Goal: Find specific page/section: Find specific page/section

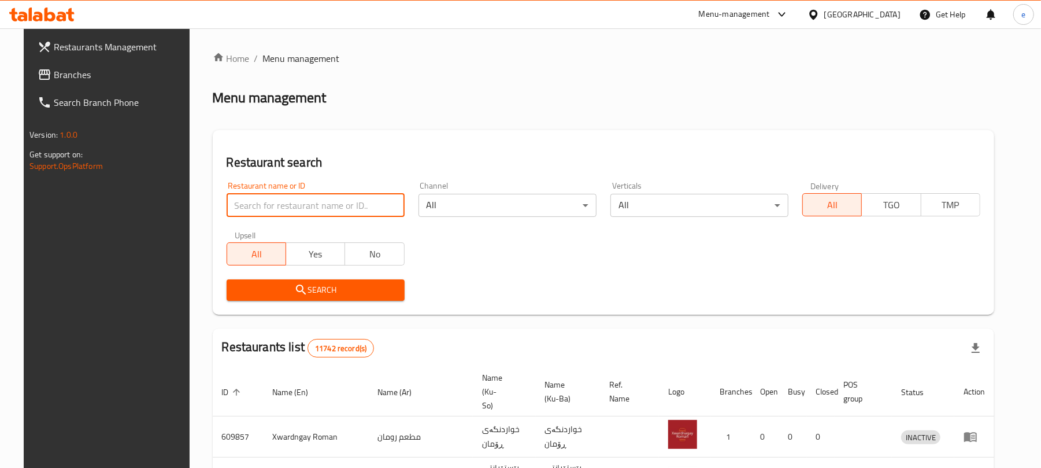
click at [310, 213] on input "search" at bounding box center [316, 205] width 178 height 23
paste input "680022"
type input "680022"
click button "Search" at bounding box center [316, 289] width 178 height 21
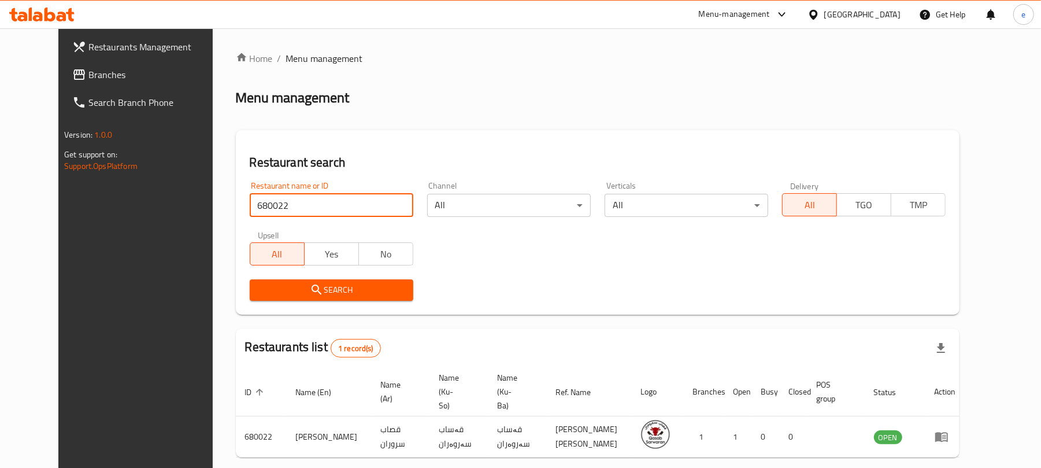
scroll to position [38, 0]
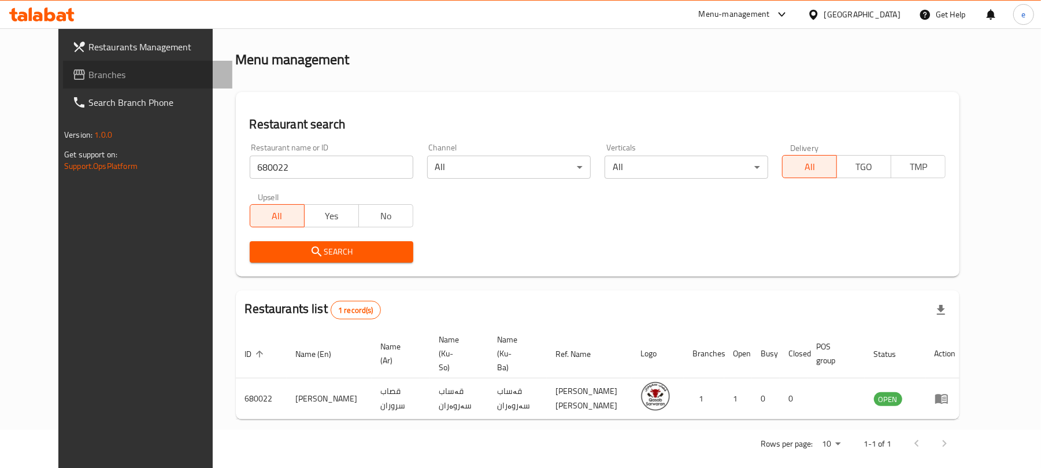
click at [88, 73] on span "Branches" at bounding box center [155, 75] width 135 height 14
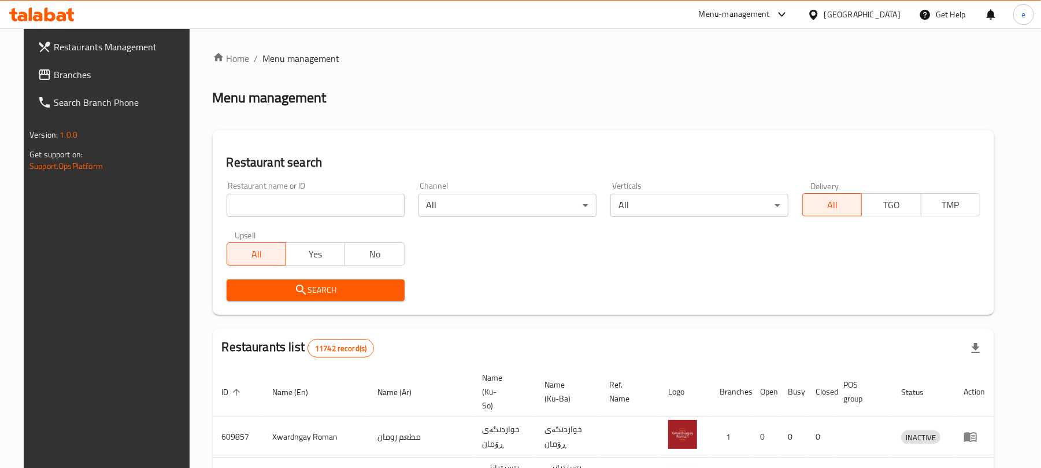
click at [70, 15] on icon at bounding box center [70, 14] width 8 height 13
click at [301, 192] on div "Restaurant name or ID Restaurant name or ID" at bounding box center [316, 198] width 178 height 35
click at [299, 195] on input "search" at bounding box center [316, 205] width 178 height 23
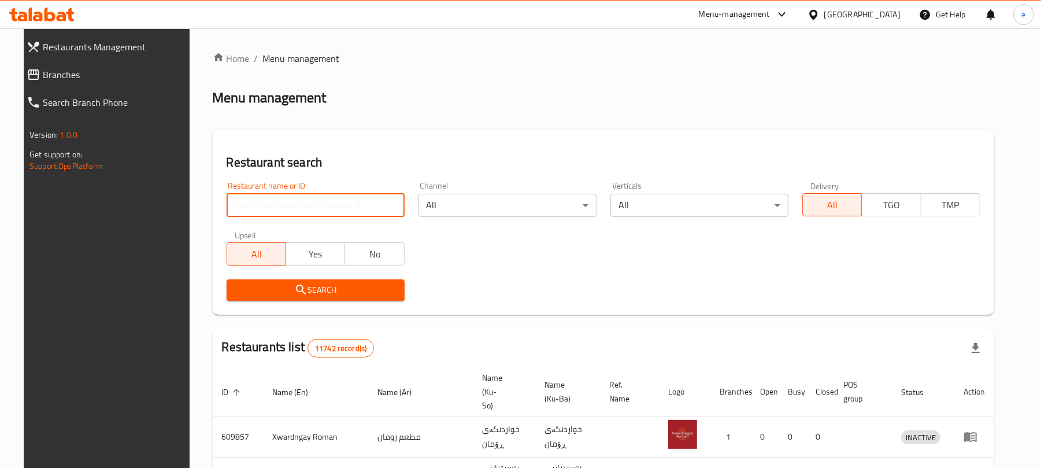
paste input "680022"
type input "680022"
click button "Search" at bounding box center [316, 289] width 178 height 21
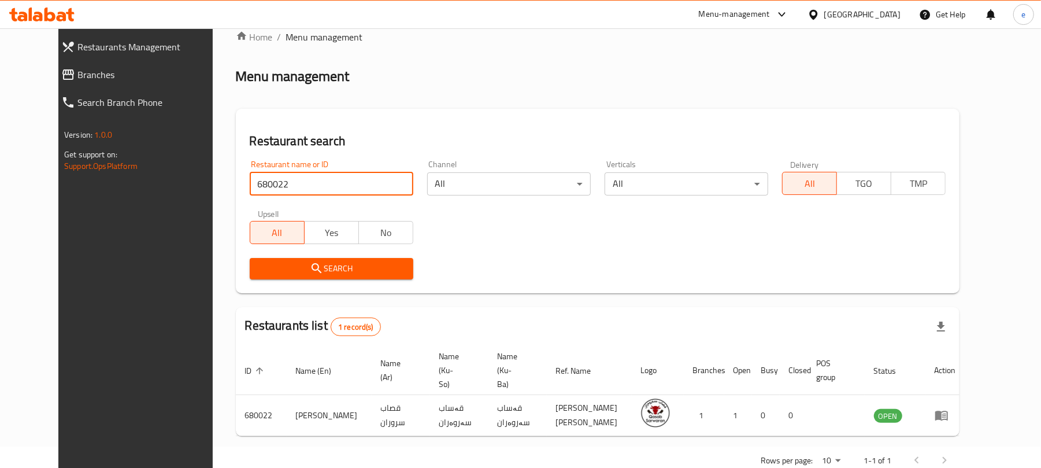
scroll to position [38, 0]
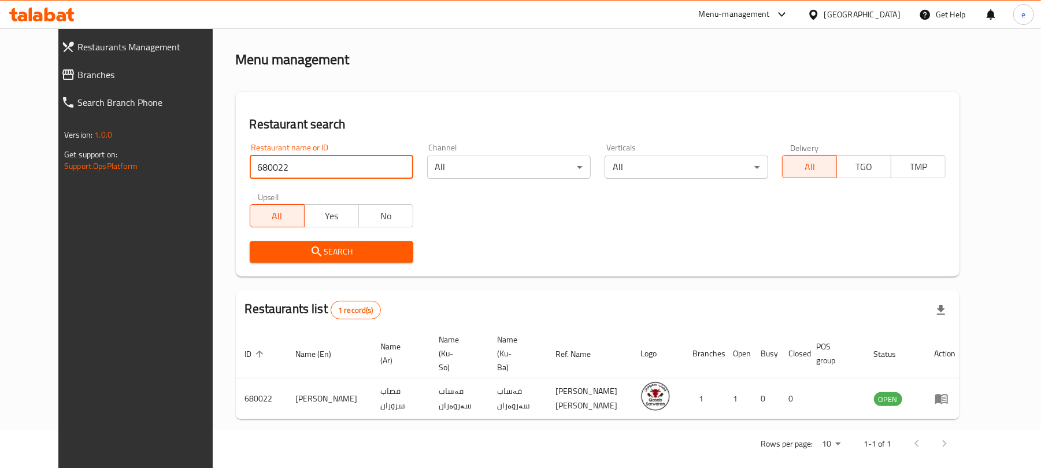
click at [77, 72] on span "Branches" at bounding box center [150, 75] width 146 height 14
